Goal: Task Accomplishment & Management: Manage account settings

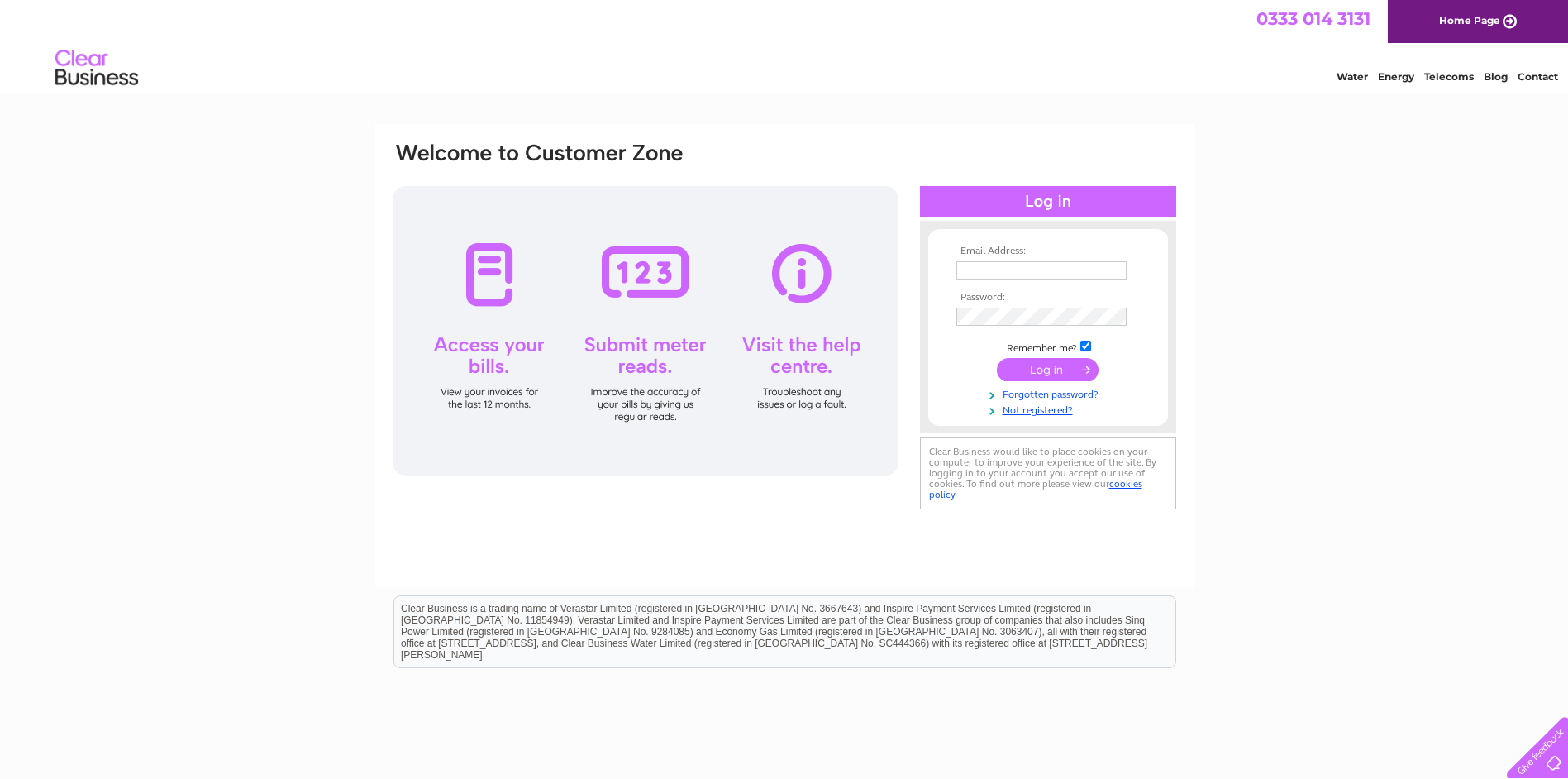
type input "gillian.buchan@bdal.co.uk"
click at [1039, 367] on input "submit" at bounding box center [1048, 370] width 102 height 23
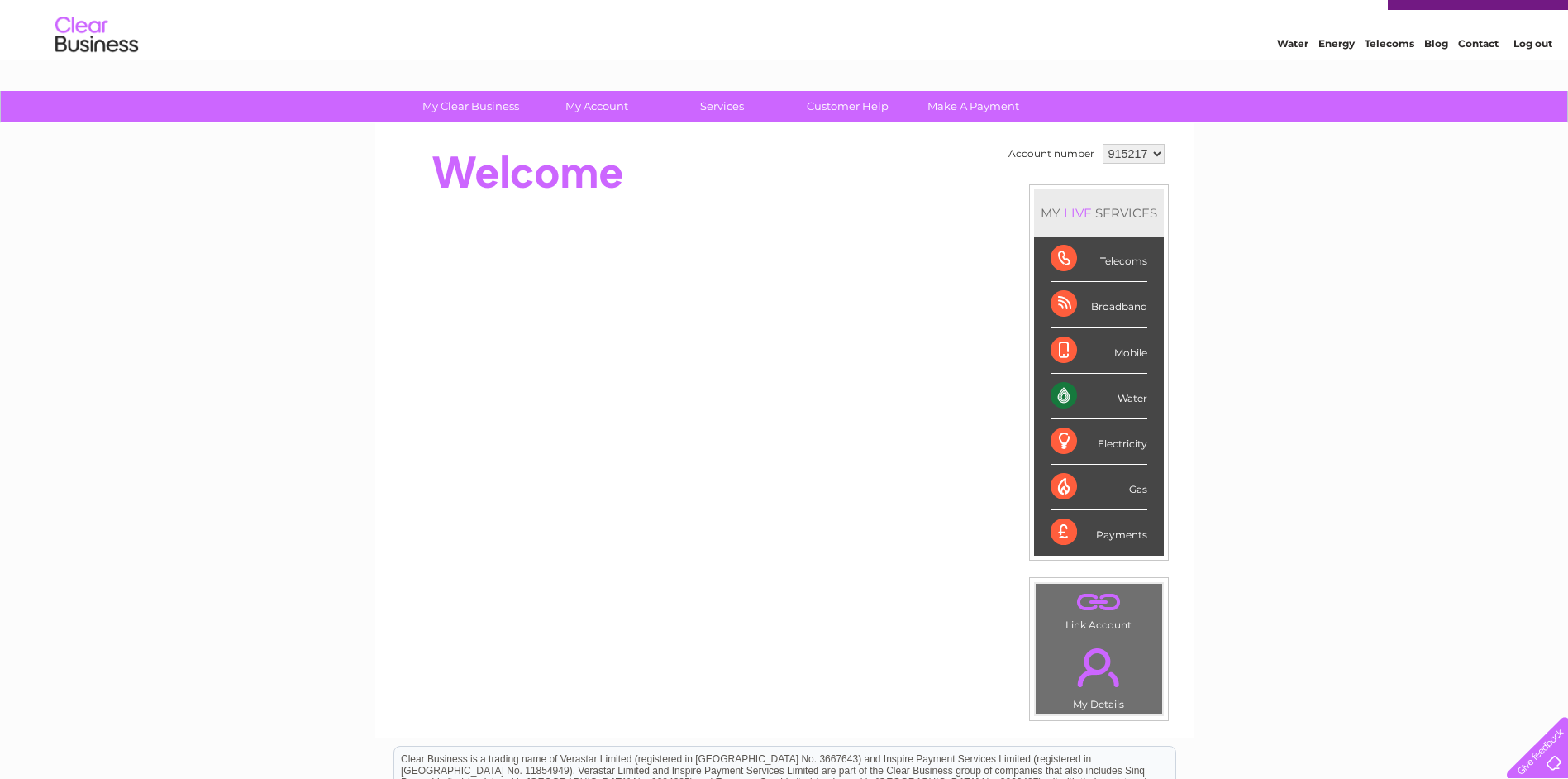
scroll to position [21, 0]
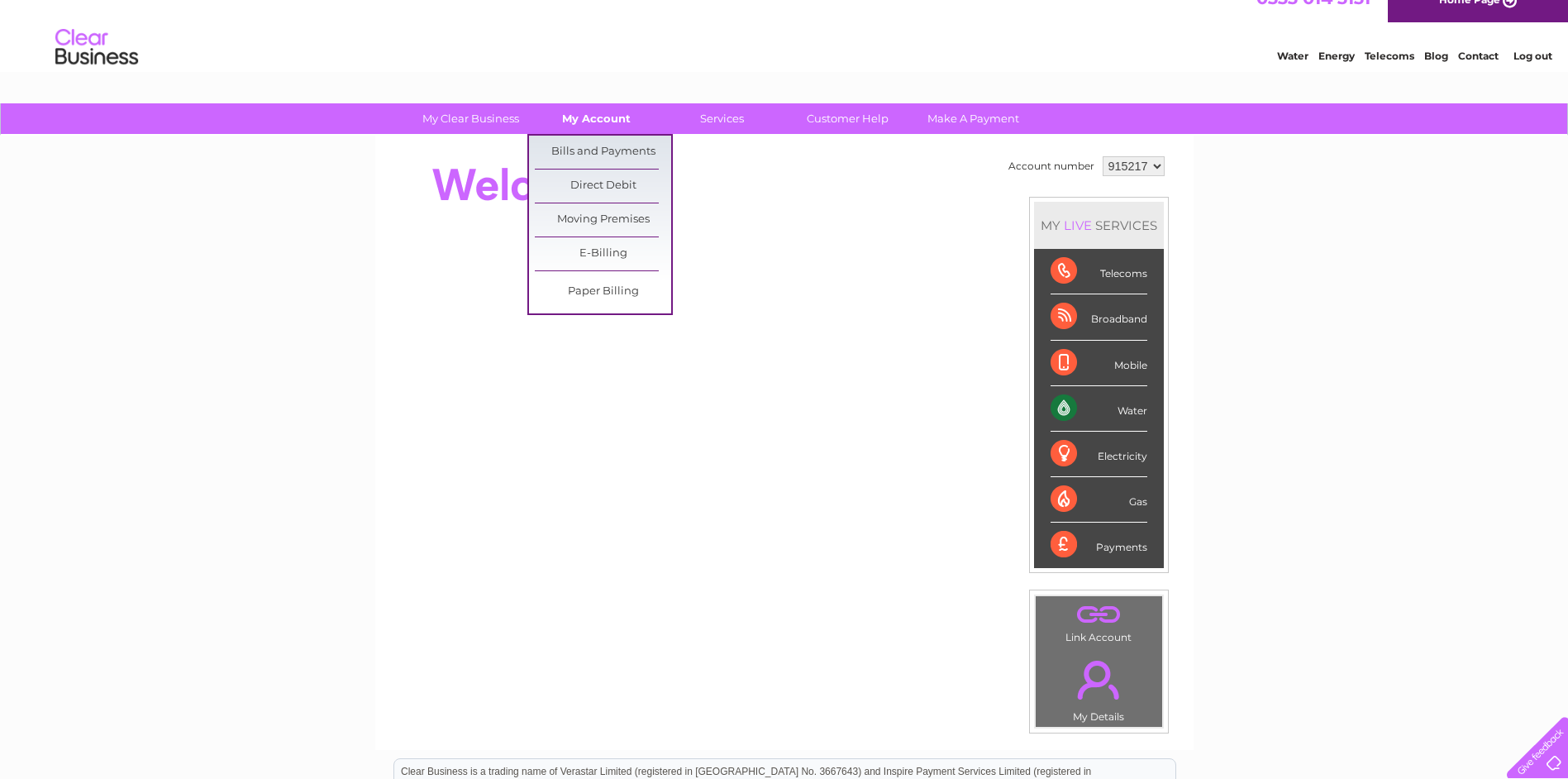
click at [613, 107] on link "My Account" at bounding box center [596, 118] width 137 height 30
click at [612, 146] on link "Bills and Payments" at bounding box center [603, 152] width 137 height 33
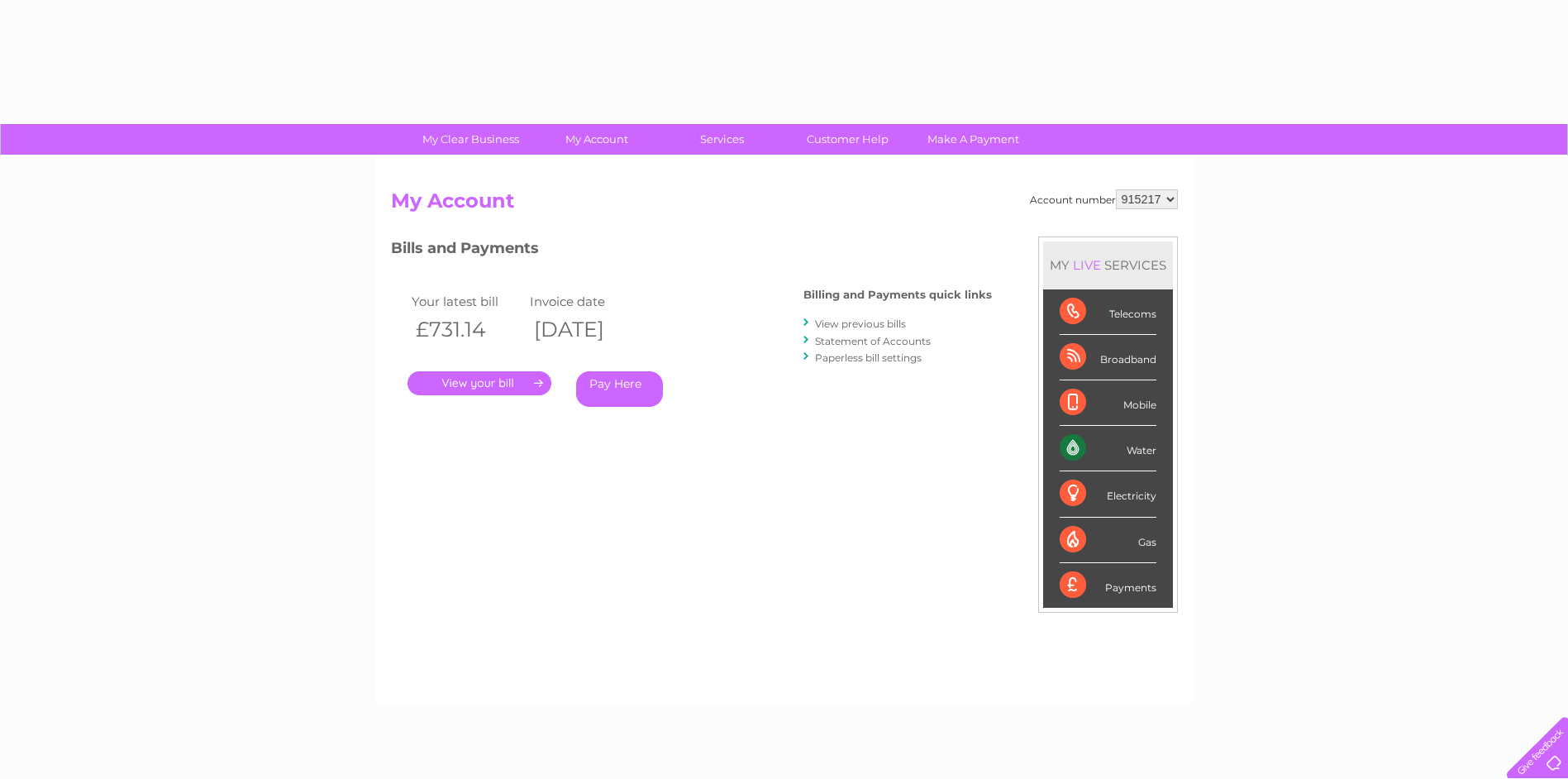
click at [486, 375] on link "." at bounding box center [479, 383] width 144 height 24
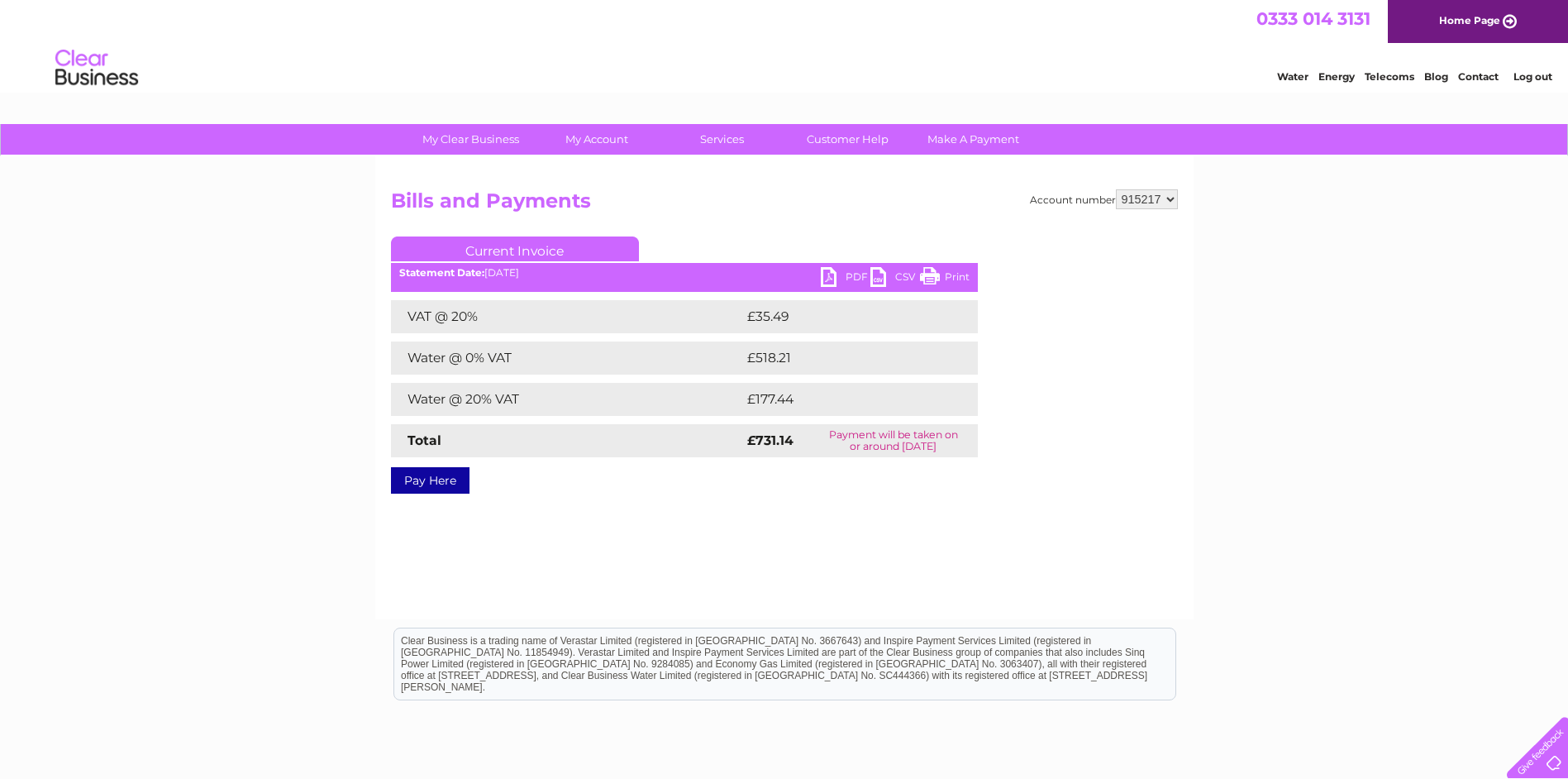
click at [839, 267] on ul "Current Invoice" at bounding box center [684, 251] width 587 height 30
click at [846, 272] on link "PDF" at bounding box center [845, 280] width 49 height 24
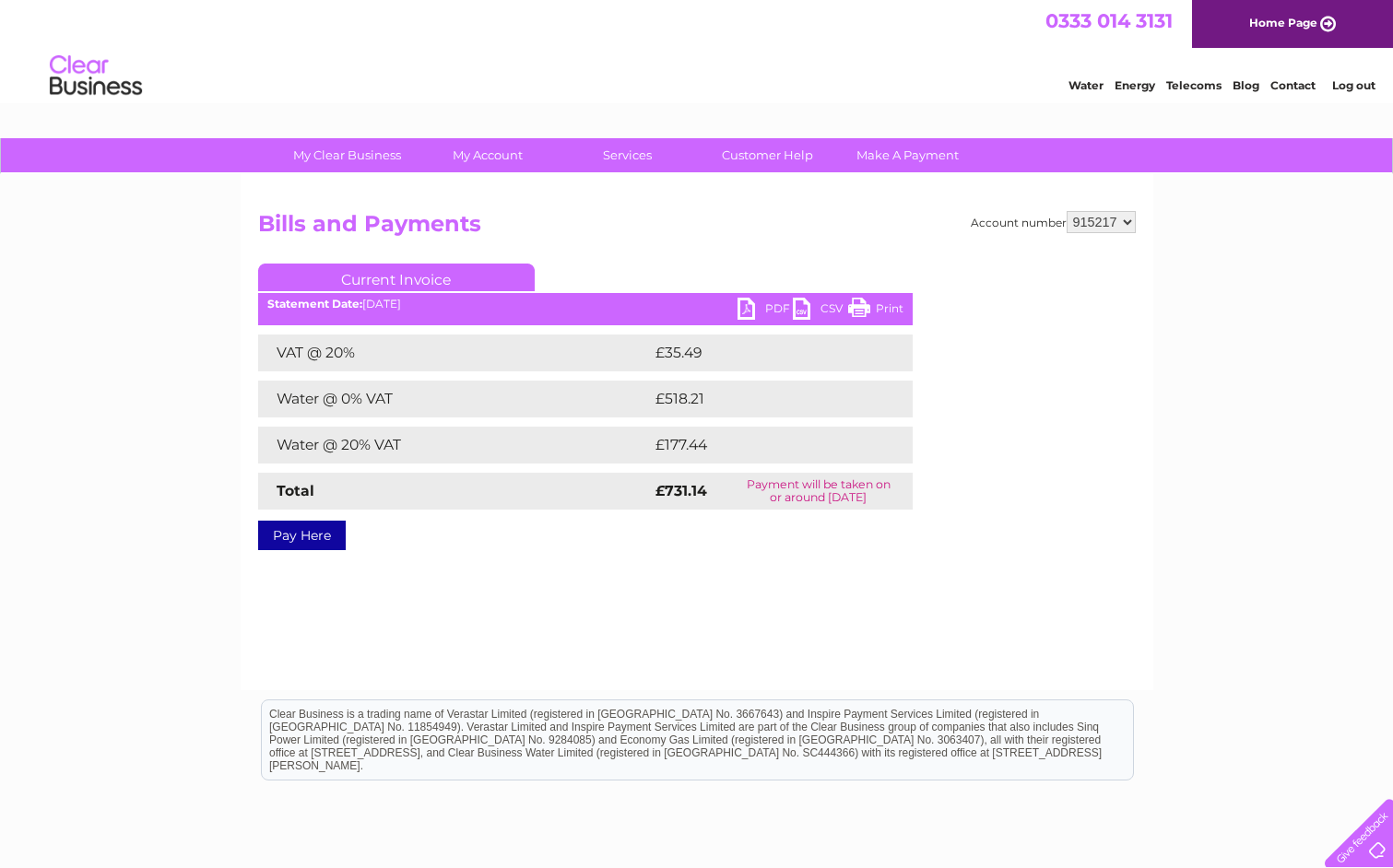
click at [1353, 85] on link "Log out" at bounding box center [1353, 85] width 43 height 14
